Goal: Task Accomplishment & Management: Manage account settings

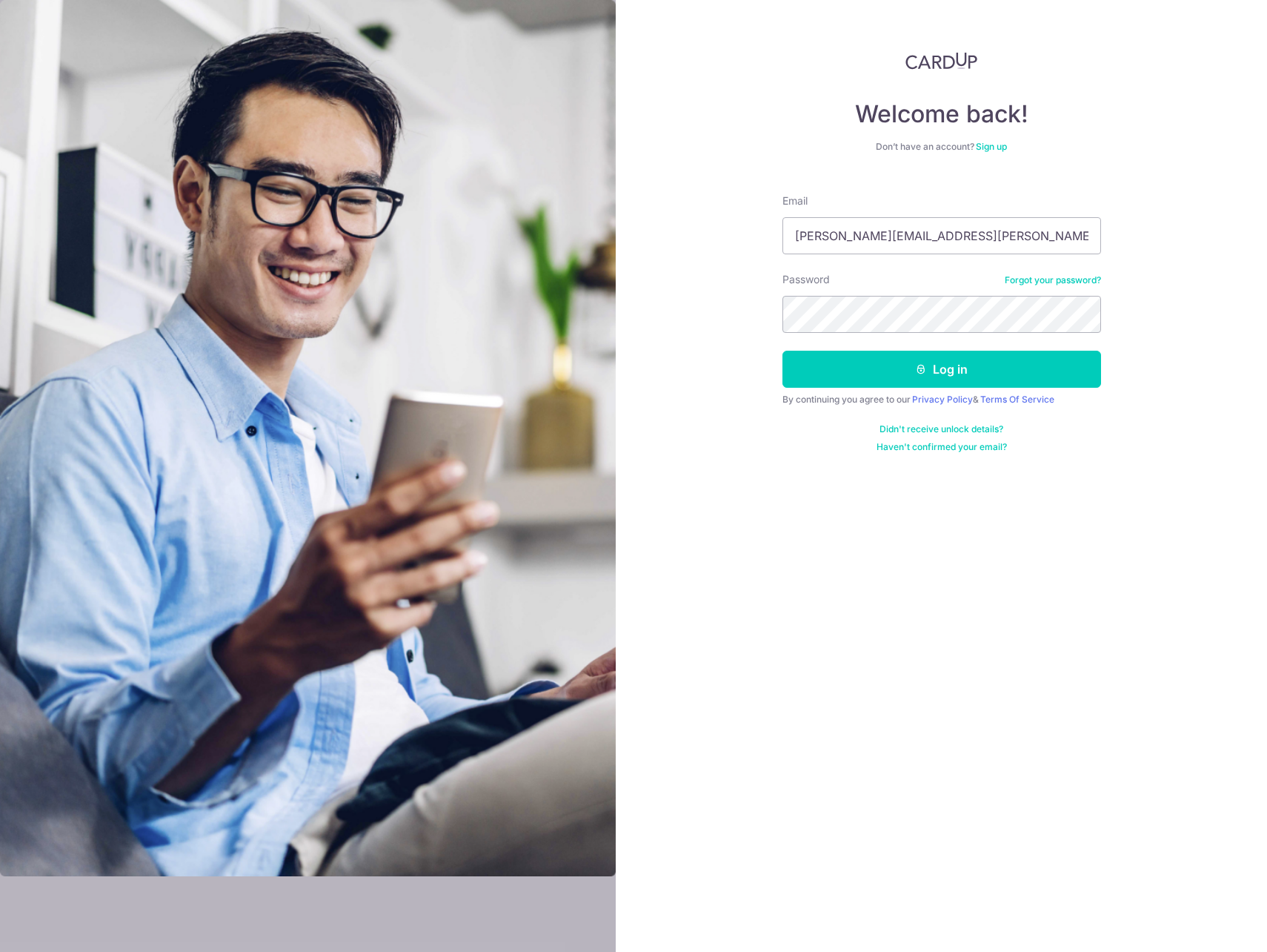
type input "[PERSON_NAME][EMAIL_ADDRESS][PERSON_NAME][DOMAIN_NAME]"
click at [907, 370] on button "Log in" at bounding box center [942, 369] width 319 height 37
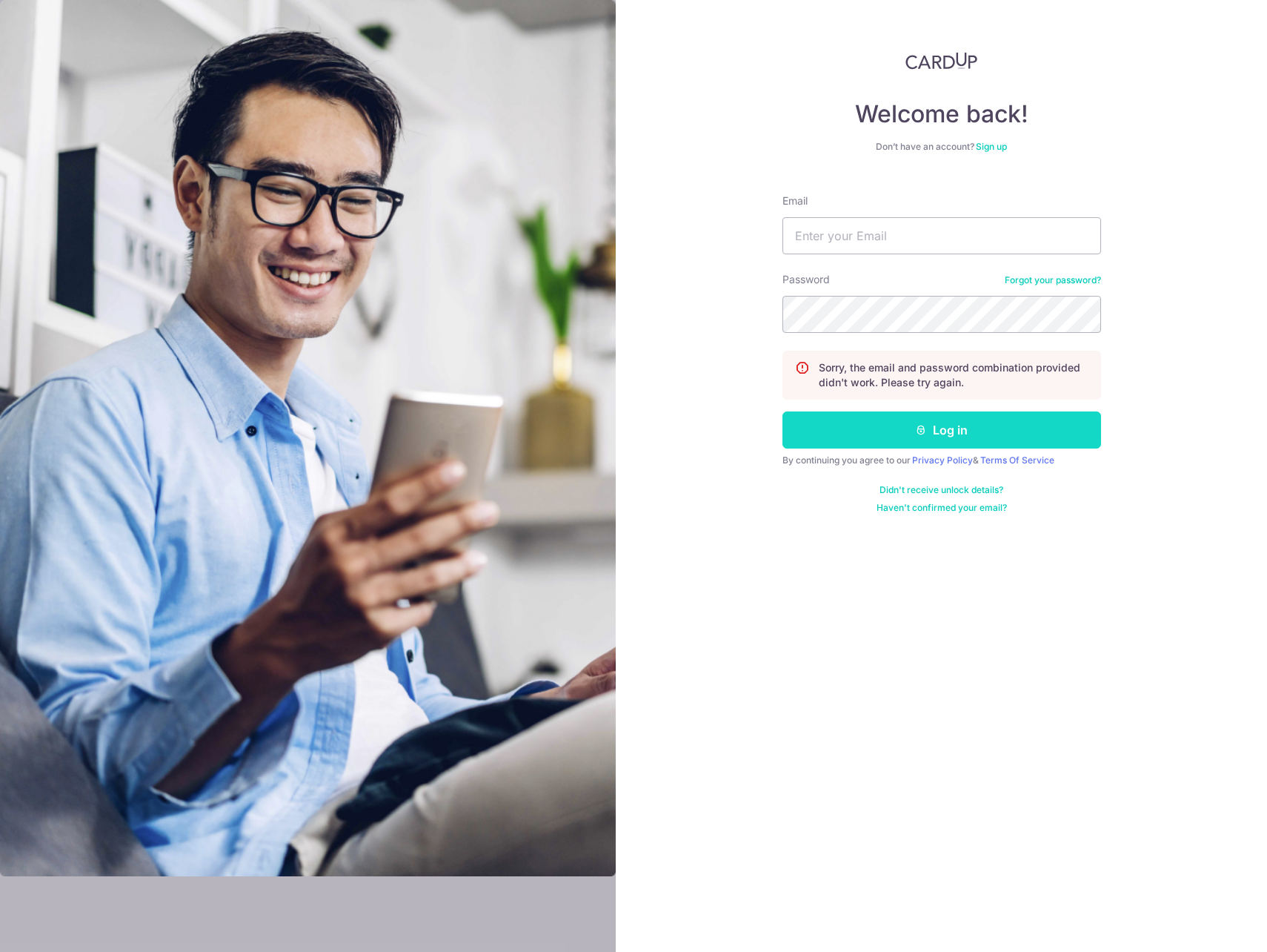
click at [883, 429] on button "Log in" at bounding box center [942, 430] width 319 height 37
click at [896, 239] on input "Email" at bounding box center [942, 236] width 319 height 37
type input "[PERSON_NAME][EMAIL_ADDRESS][PERSON_NAME][DOMAIN_NAME]"
click at [885, 425] on button "Log in" at bounding box center [942, 430] width 319 height 37
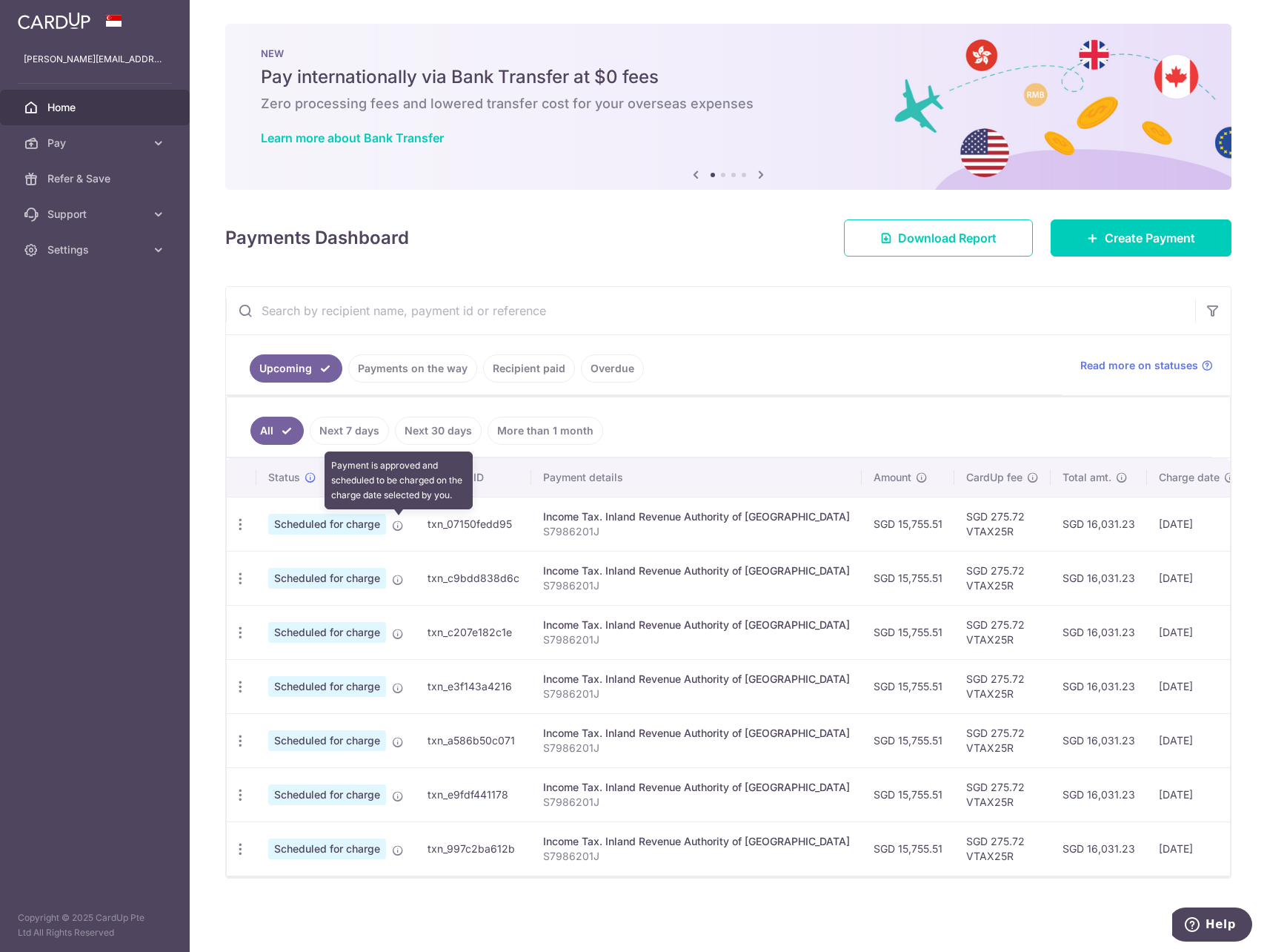
click at [400, 527] on icon at bounding box center [398, 525] width 12 height 12
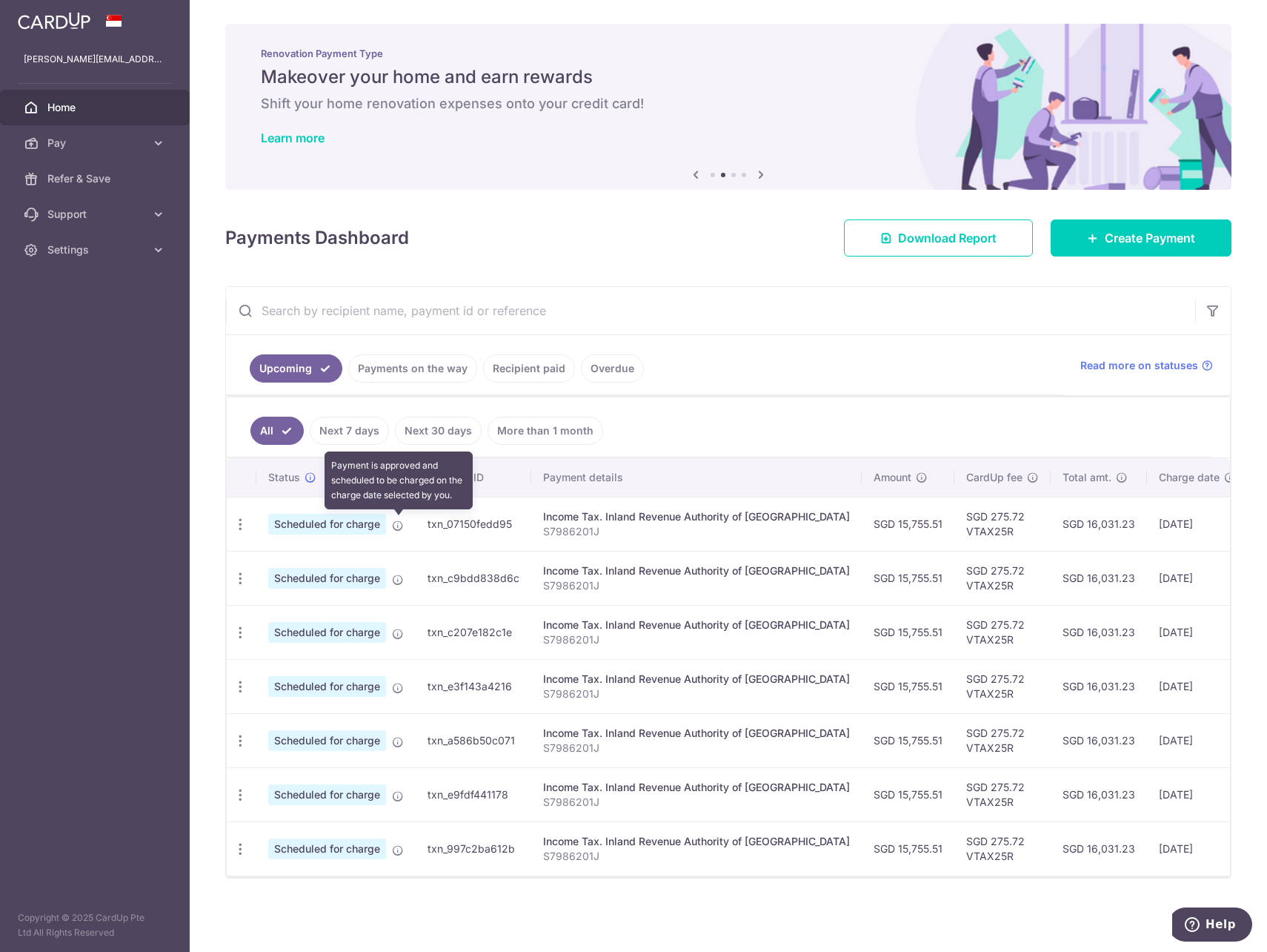
click at [399, 524] on icon at bounding box center [398, 525] width 12 height 12
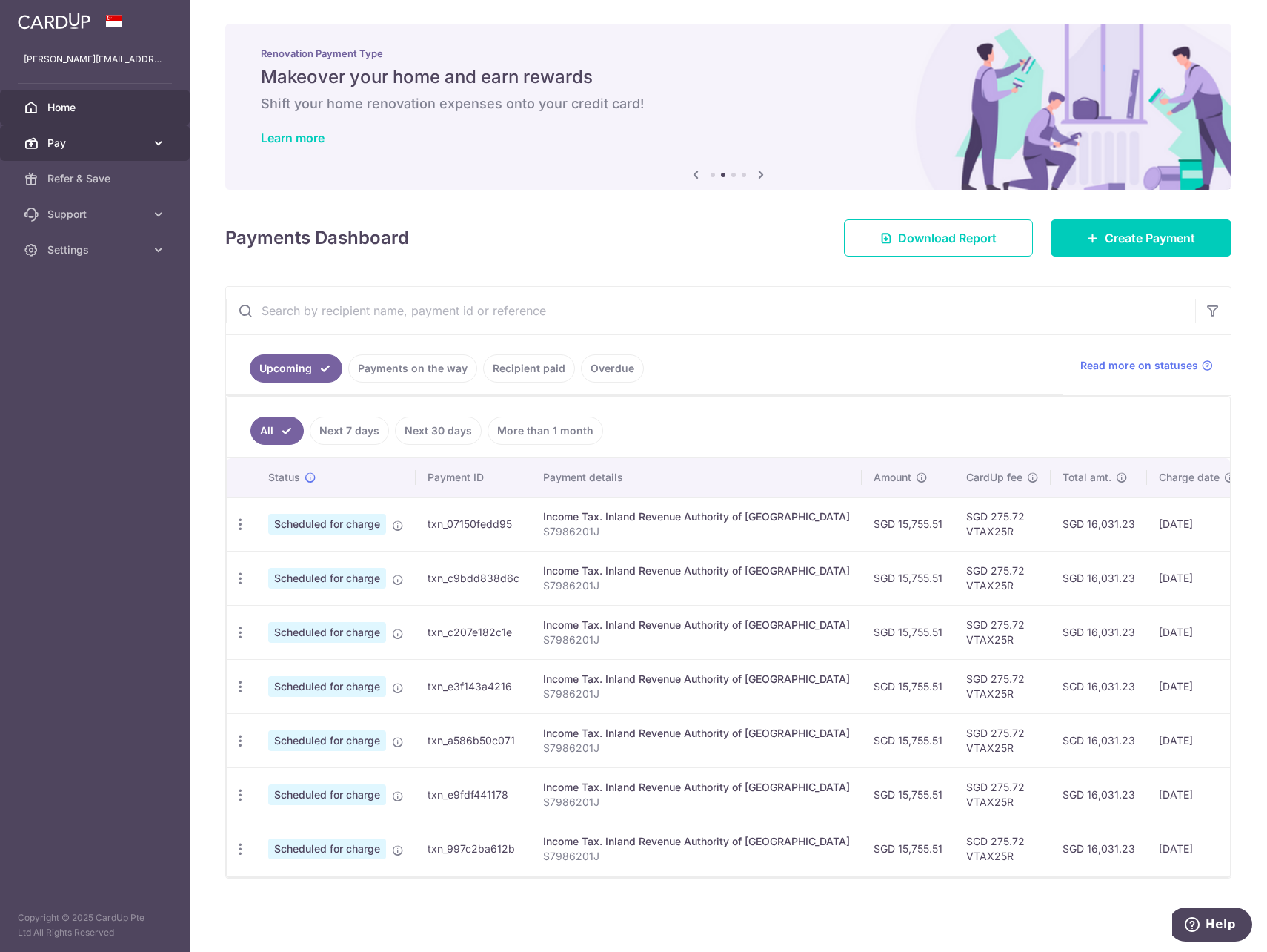
click at [76, 143] on span "Pay" at bounding box center [96, 143] width 97 height 15
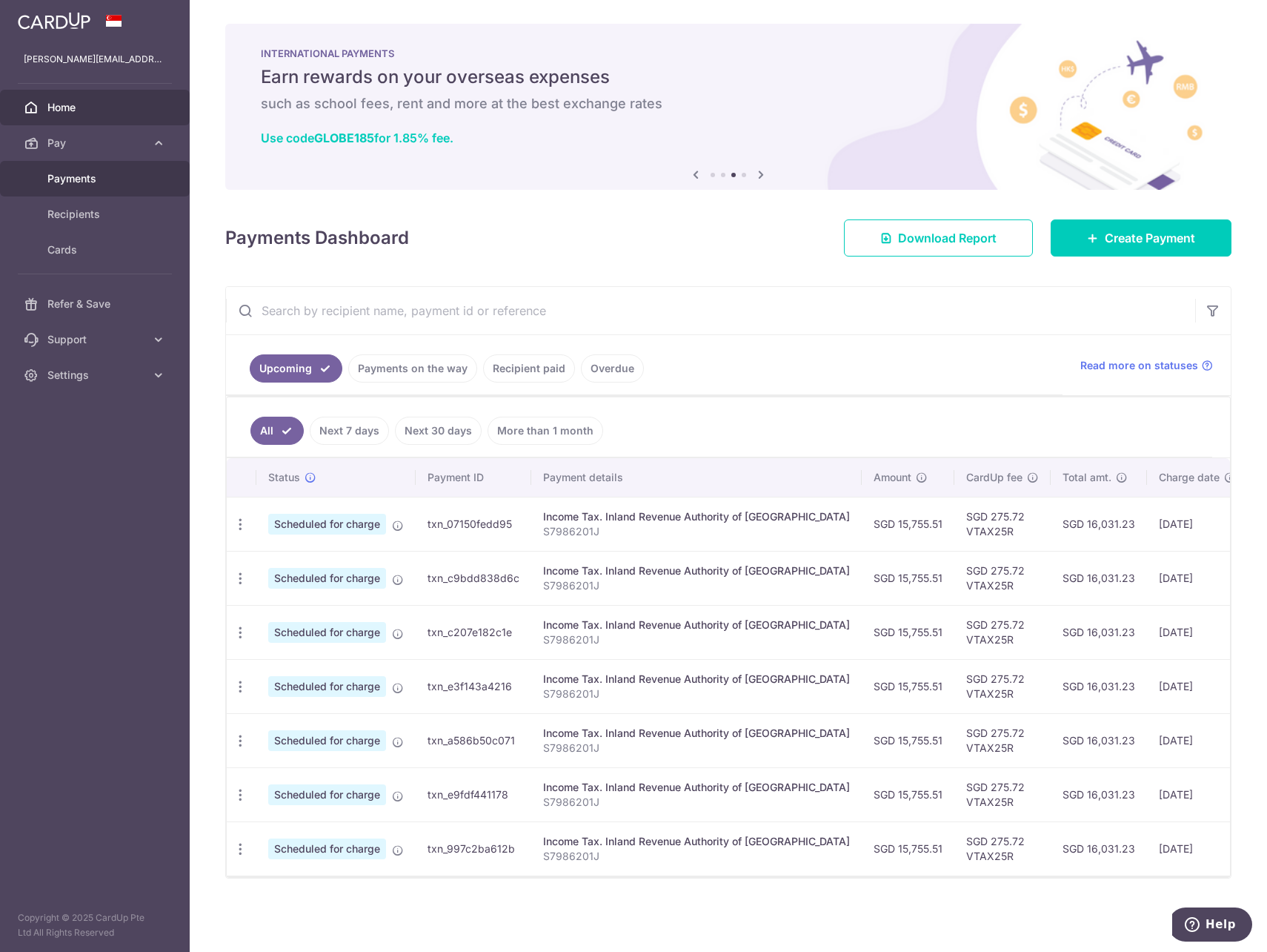
click at [77, 181] on span "Payments" at bounding box center [96, 178] width 97 height 15
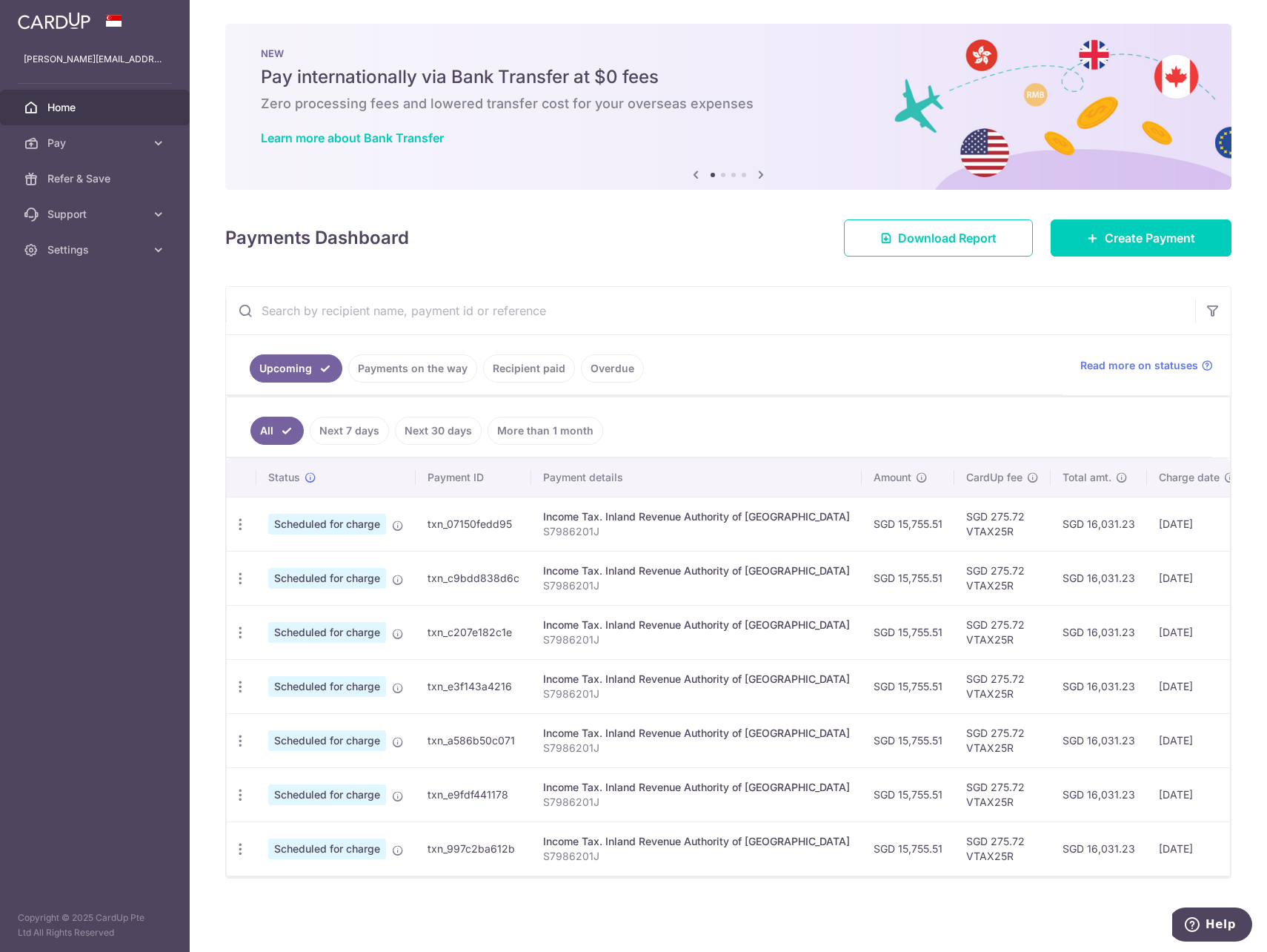
click at [537, 368] on link "Recipient paid" at bounding box center [529, 368] width 92 height 28
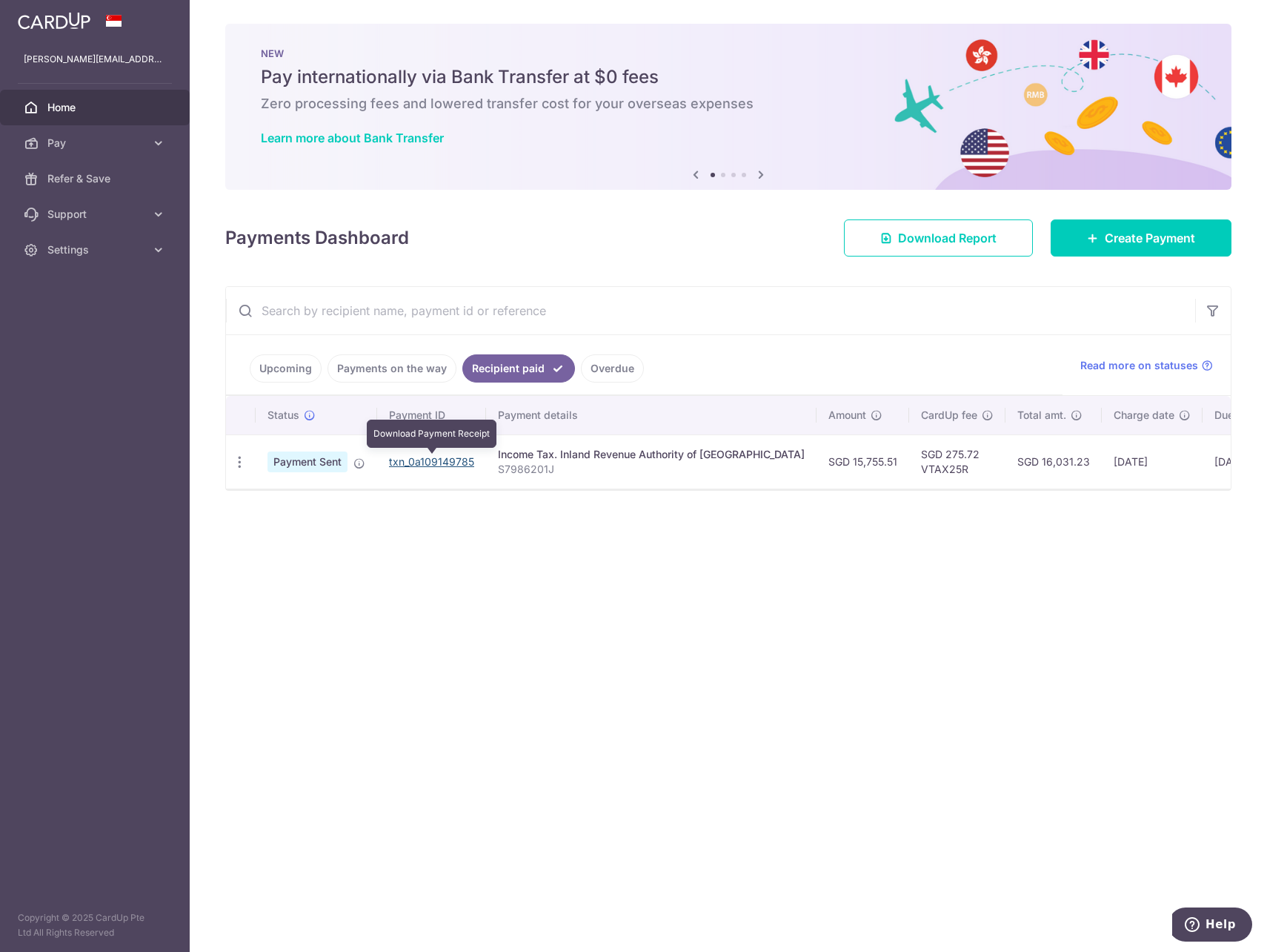
click at [426, 463] on link "txn_0a109149785" at bounding box center [431, 461] width 86 height 13
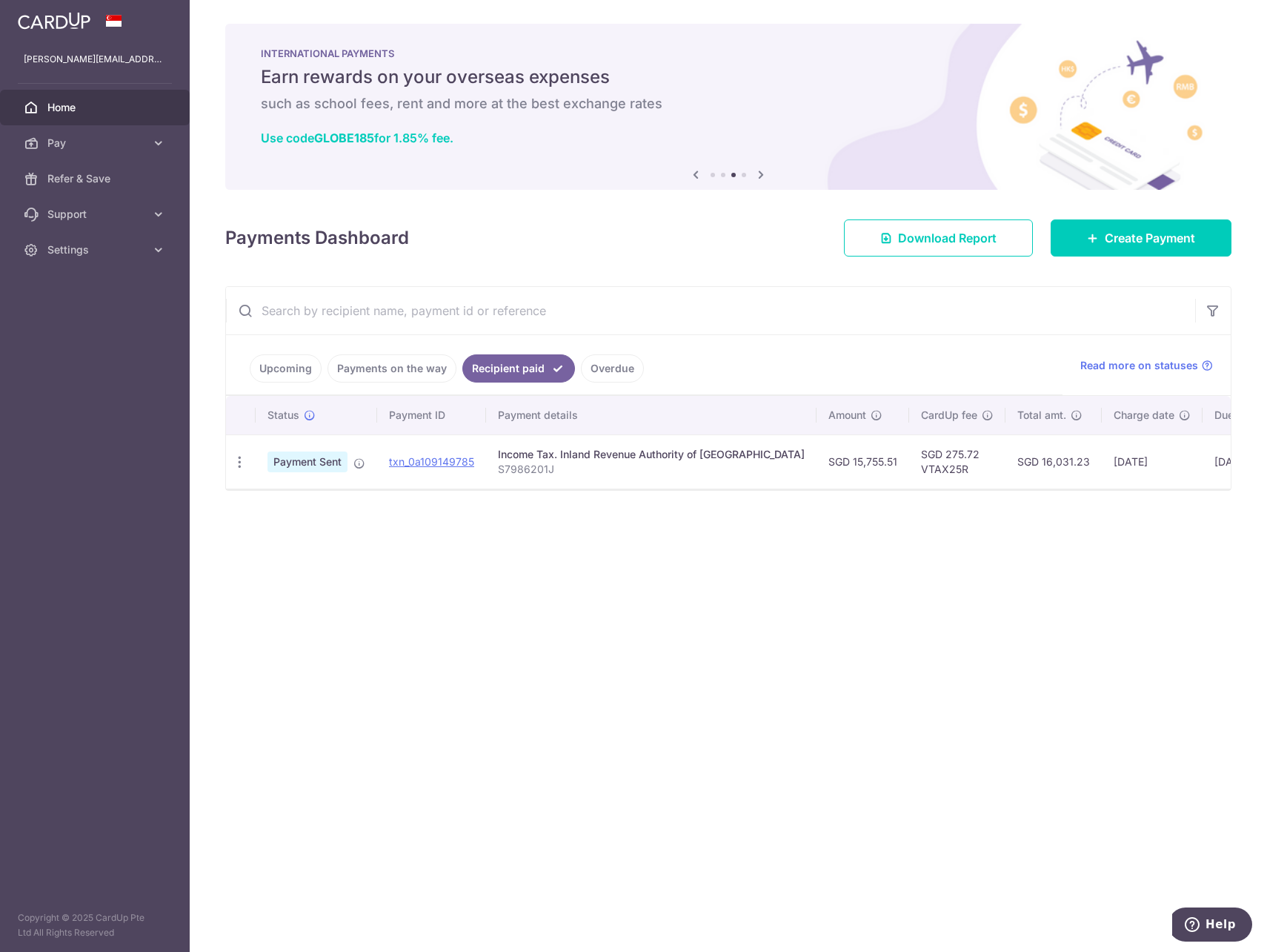
click at [299, 377] on link "Upcoming" at bounding box center [285, 368] width 72 height 28
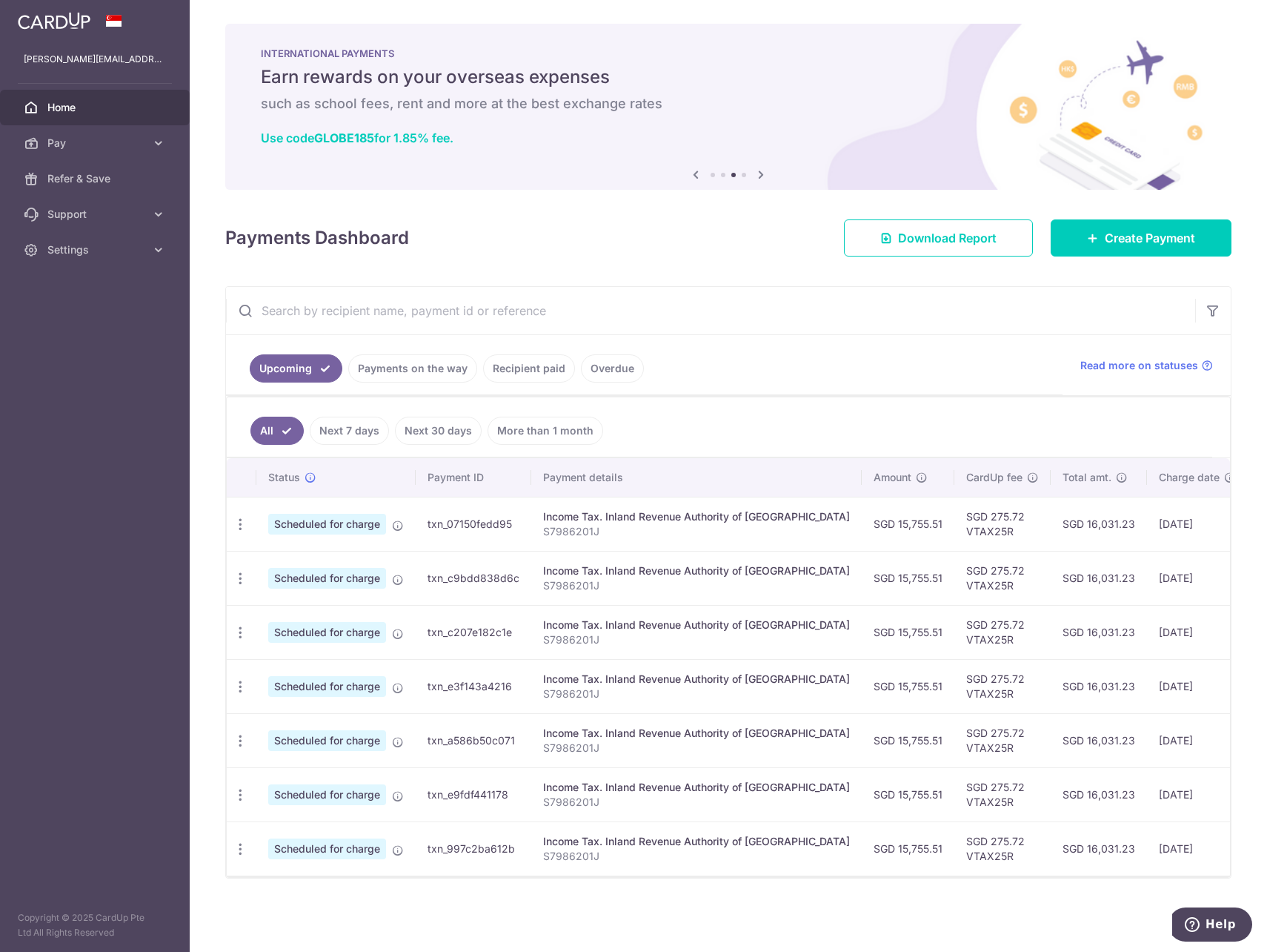
scroll to position [4, 0]
